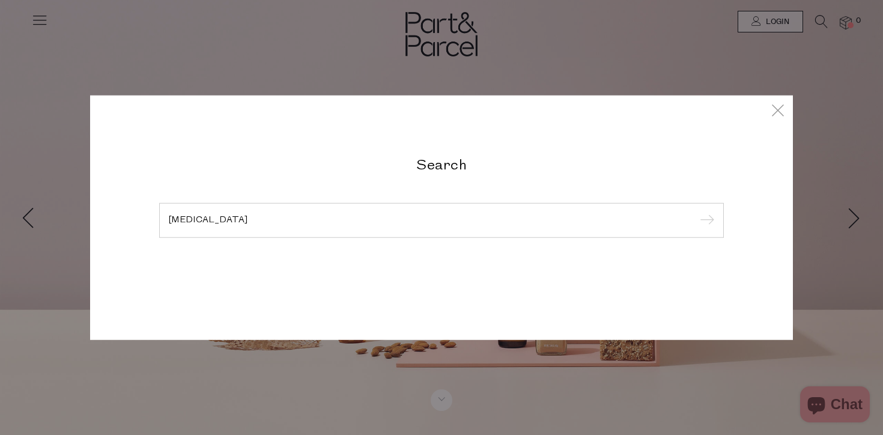
type input "[MEDICAL_DATA]"
click at [696, 212] on input "submit" at bounding box center [705, 221] width 18 height 18
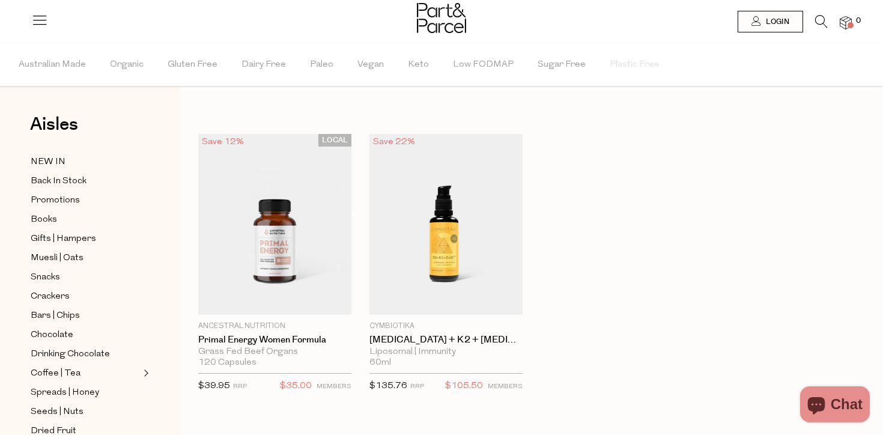
click at [824, 19] on icon at bounding box center [821, 21] width 13 height 13
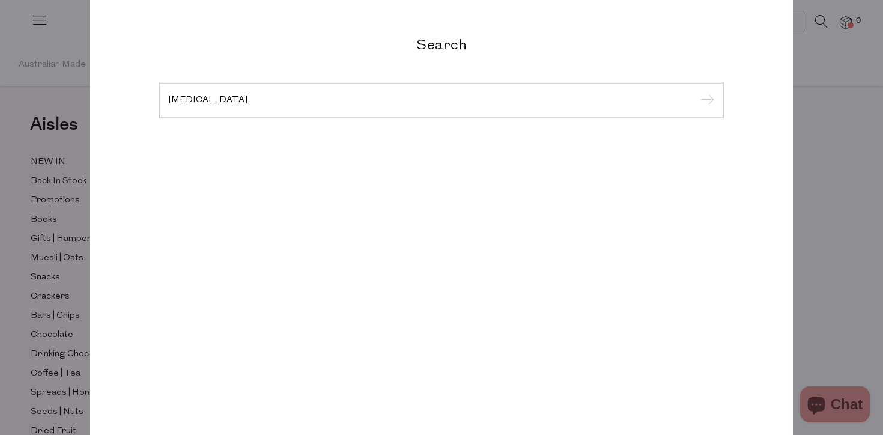
type input "alpha lipoic acid"
click at [696, 92] on input "submit" at bounding box center [705, 101] width 18 height 18
